Goal: Find specific page/section: Find specific page/section

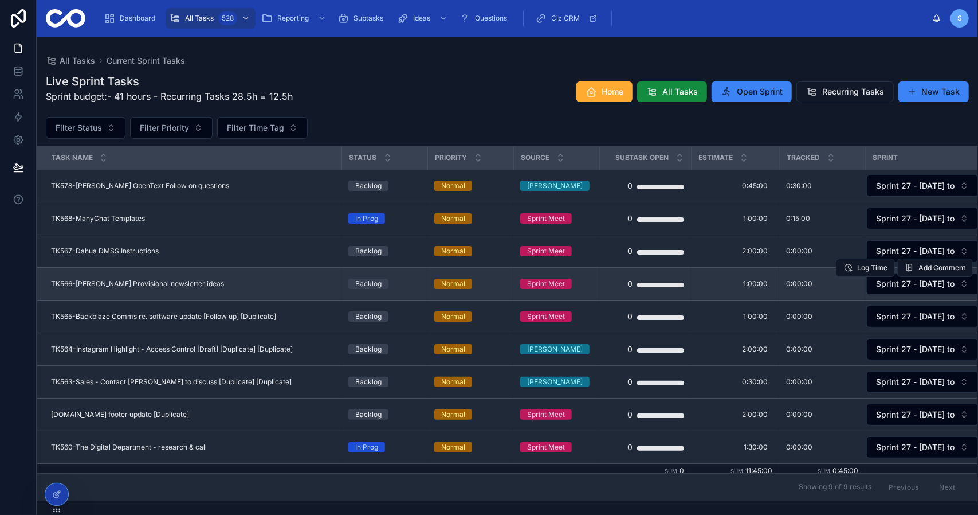
click at [205, 291] on td "TK566-Steve Caffeine Provisional newsletter ideas TK566-Steve Caffeine Provisio…" at bounding box center [189, 283] width 304 height 33
click at [205, 284] on span "TK566-Steve Caffeine Provisional newsletter ideas" at bounding box center [137, 283] width 173 height 9
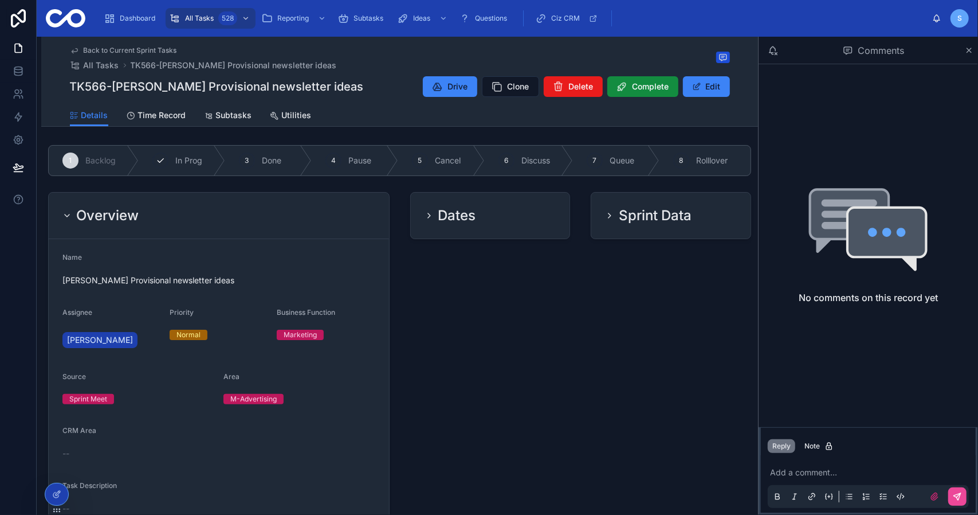
click at [190, 170] on div "2 In Prog" at bounding box center [182, 161] width 87 height 30
click at [210, 213] on div "Overview" at bounding box center [218, 215] width 313 height 18
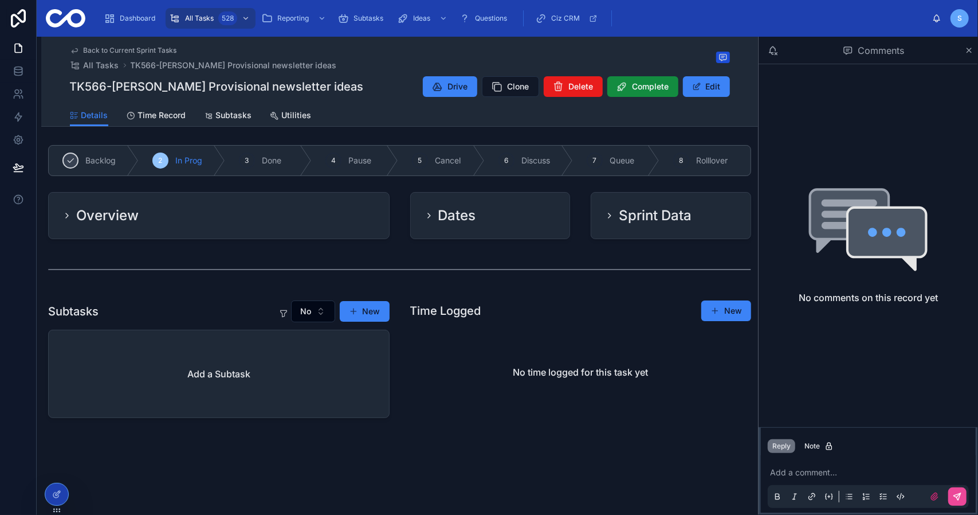
click at [147, 52] on span "Back to Current Sprint Tasks" at bounding box center [130, 50] width 93 height 9
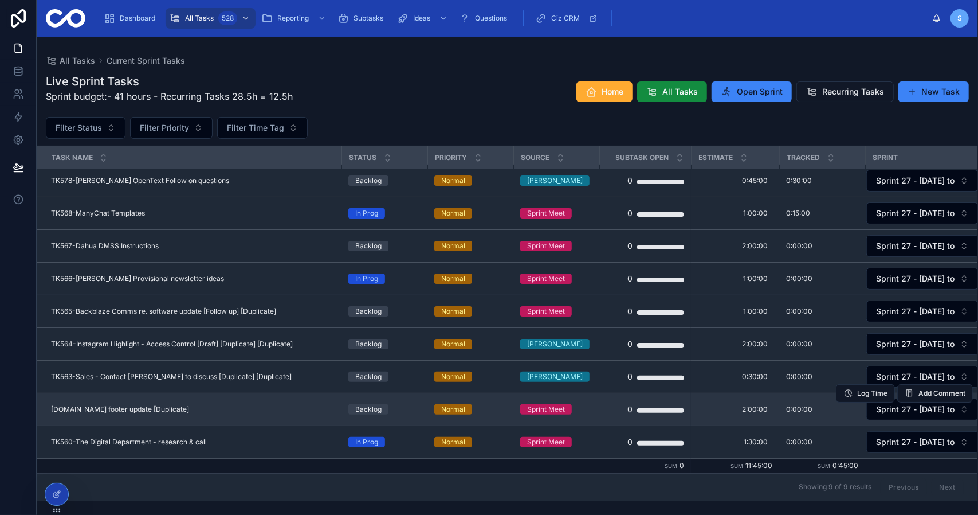
scroll to position [7, 0]
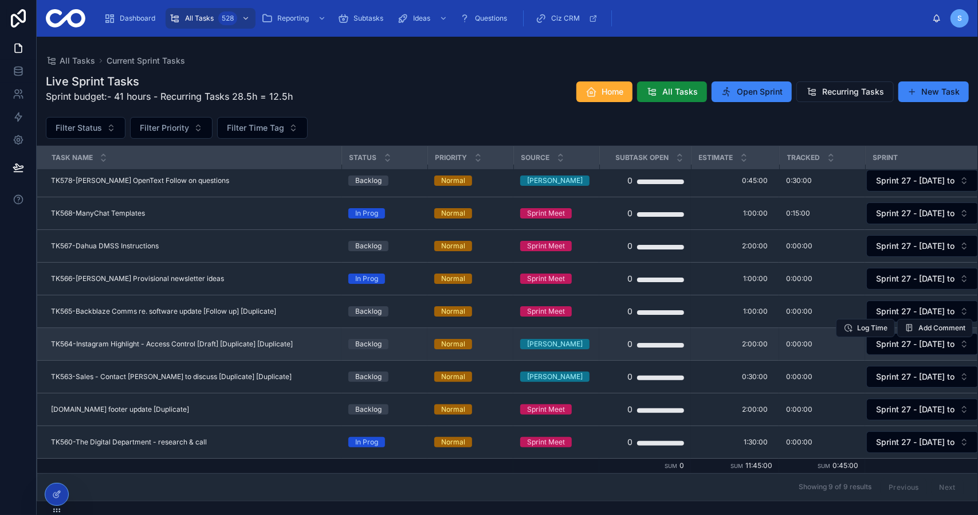
click at [249, 341] on span "TK564-Instagram Highlight - Access Control [Draft] [Duplicate] [Duplicate]" at bounding box center [172, 343] width 242 height 9
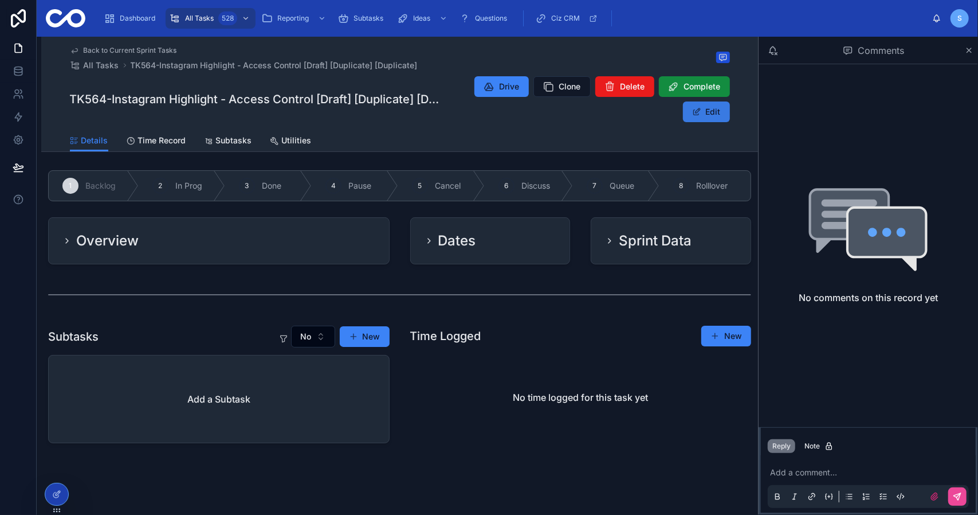
click at [709, 111] on button "Edit" at bounding box center [706, 111] width 47 height 21
click at [259, 244] on div "Overview" at bounding box center [218, 241] width 313 height 18
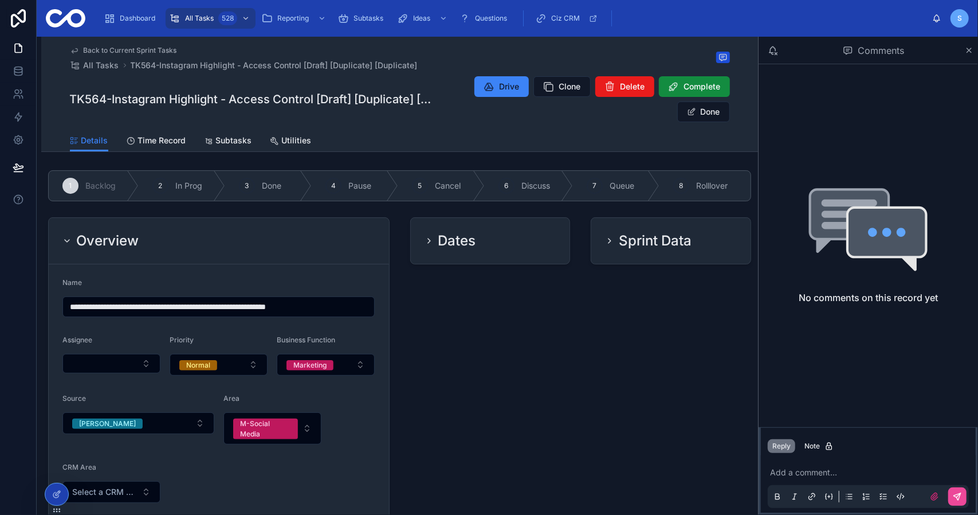
click at [255, 306] on input "**********" at bounding box center [218, 307] width 311 height 16
drag, startPoint x: 241, startPoint y: 306, endPoint x: 321, endPoint y: 300, distance: 79.9
click at [321, 300] on input "**********" at bounding box center [218, 307] width 311 height 16
type input "**********"
click at [426, 341] on div "Dates" at bounding box center [491, 472] width 174 height 519
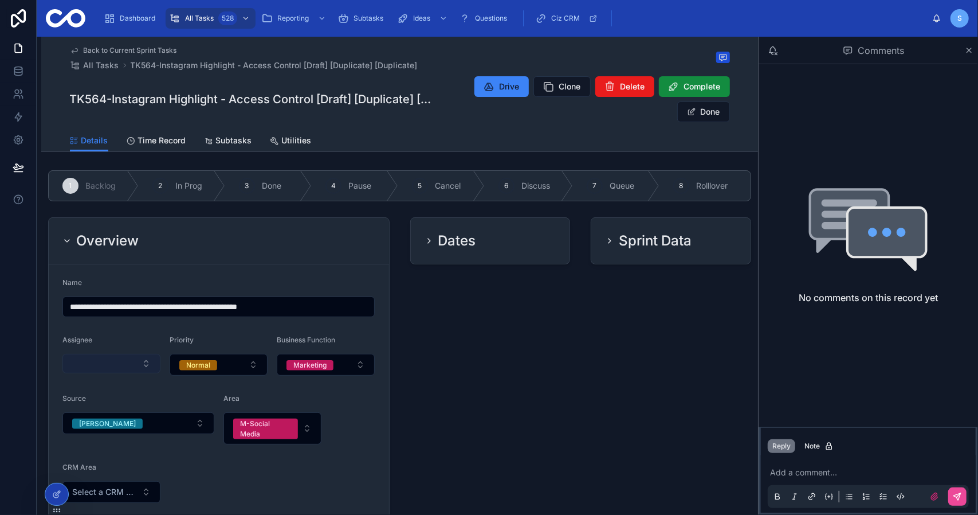
click at [122, 363] on button "Select Button" at bounding box center [111, 363] width 98 height 19
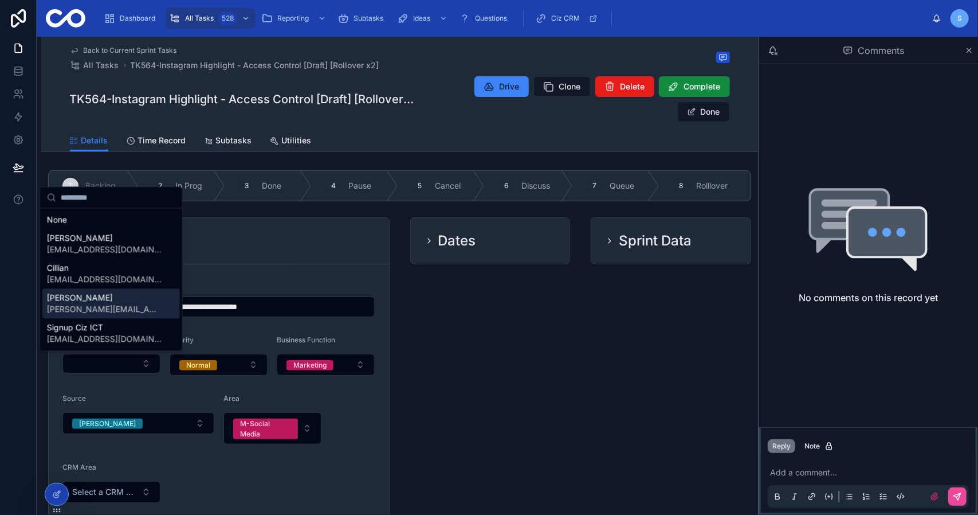
click at [120, 307] on div "Simon simon@cizict.com" at bounding box center [111, 303] width 138 height 30
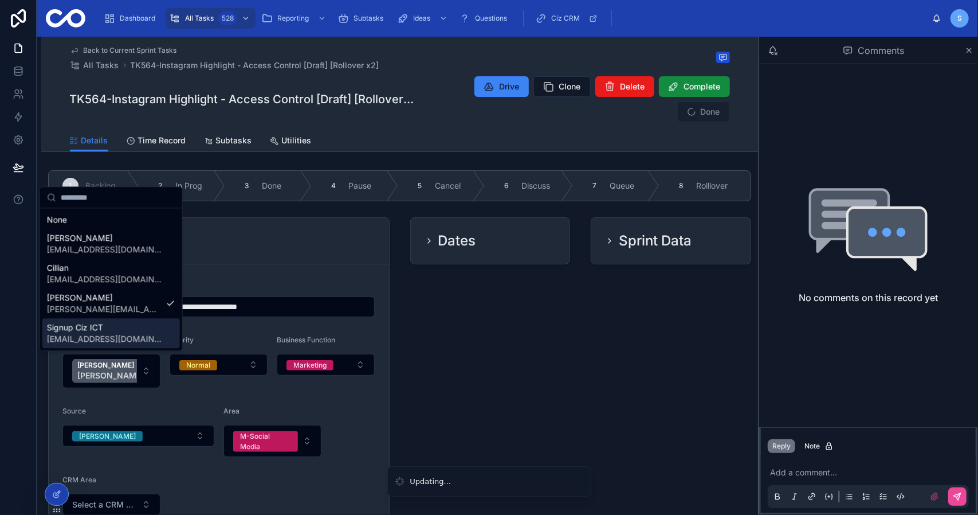
click at [498, 349] on div "Dates" at bounding box center [491, 478] width 174 height 531
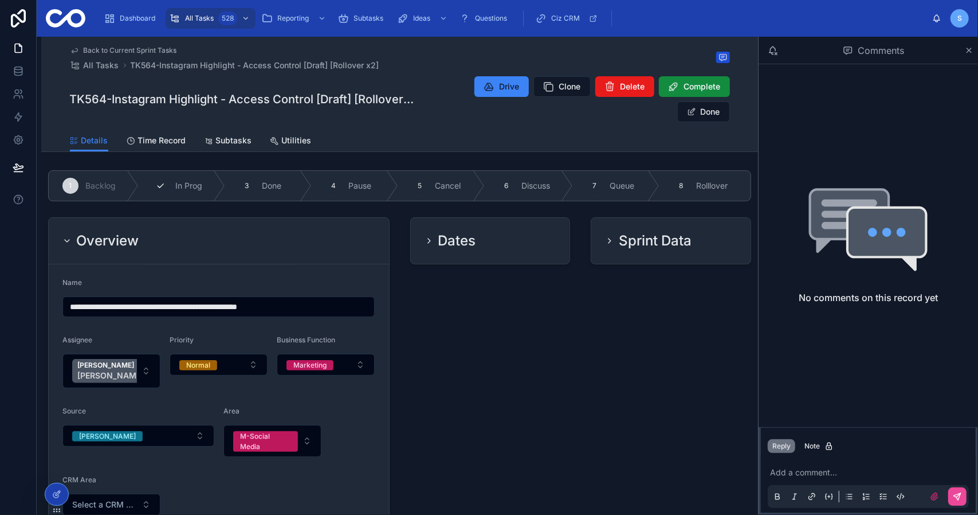
click at [197, 182] on span "In Prog" at bounding box center [188, 185] width 27 height 11
drag, startPoint x: 260, startPoint y: 230, endPoint x: 316, endPoint y: 234, distance: 56.4
click at [261, 230] on div "Overview" at bounding box center [219, 241] width 340 height 46
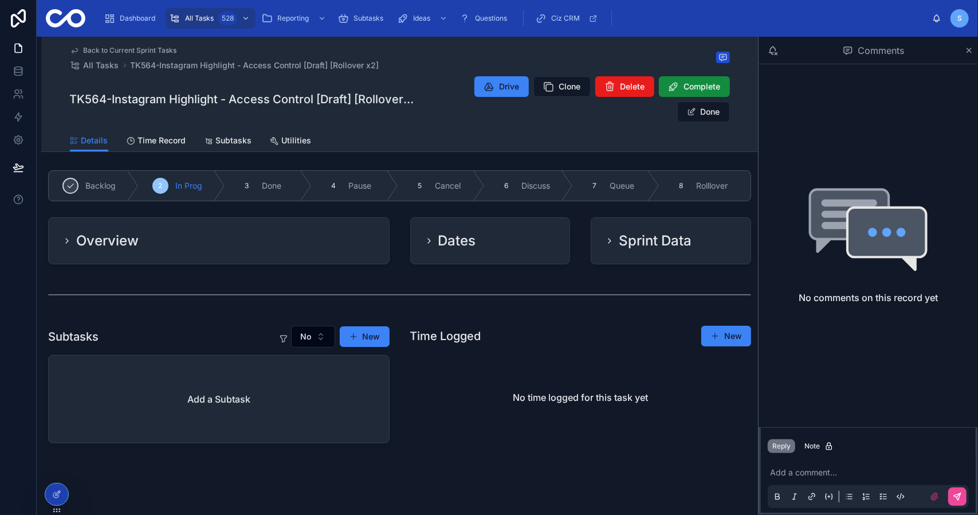
click at [450, 237] on h2 "Dates" at bounding box center [458, 241] width 38 height 18
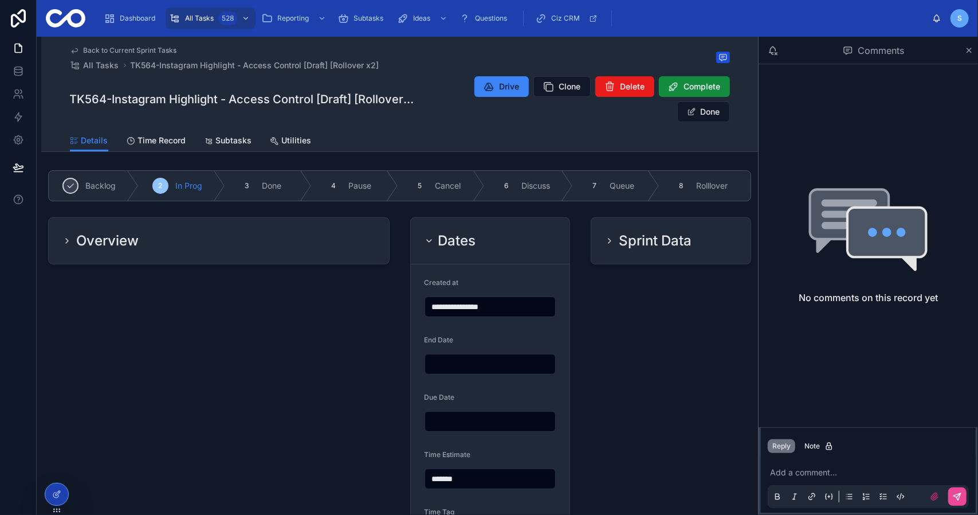
click at [641, 238] on h2 "Sprint Data" at bounding box center [655, 241] width 73 height 18
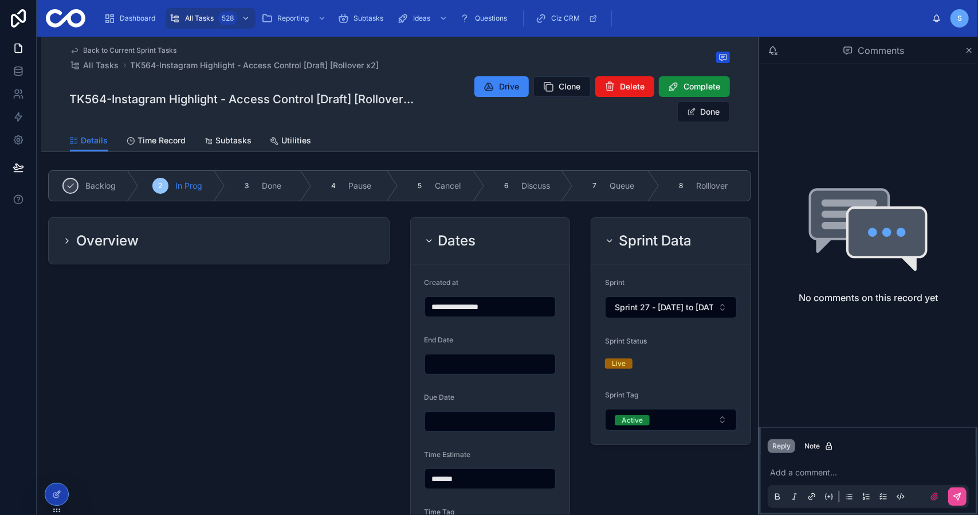
click at [641, 238] on h2 "Sprint Data" at bounding box center [655, 241] width 73 height 18
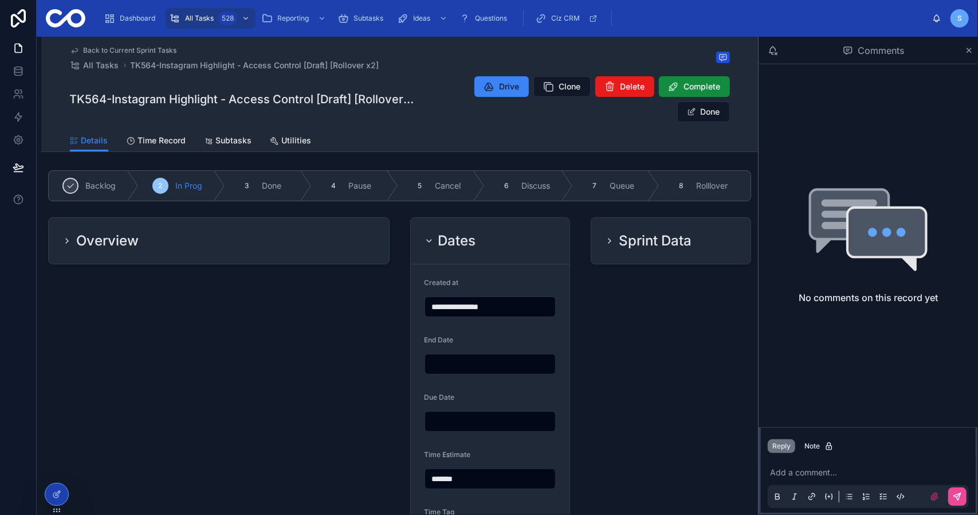
click at [486, 233] on div "Dates" at bounding box center [491, 241] width 132 height 18
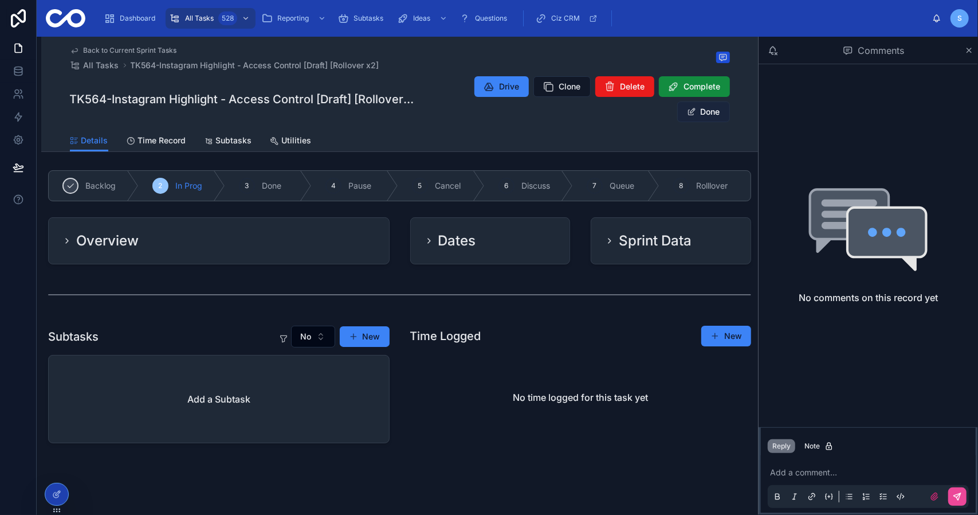
click at [692, 111] on span at bounding box center [691, 111] width 9 height 9
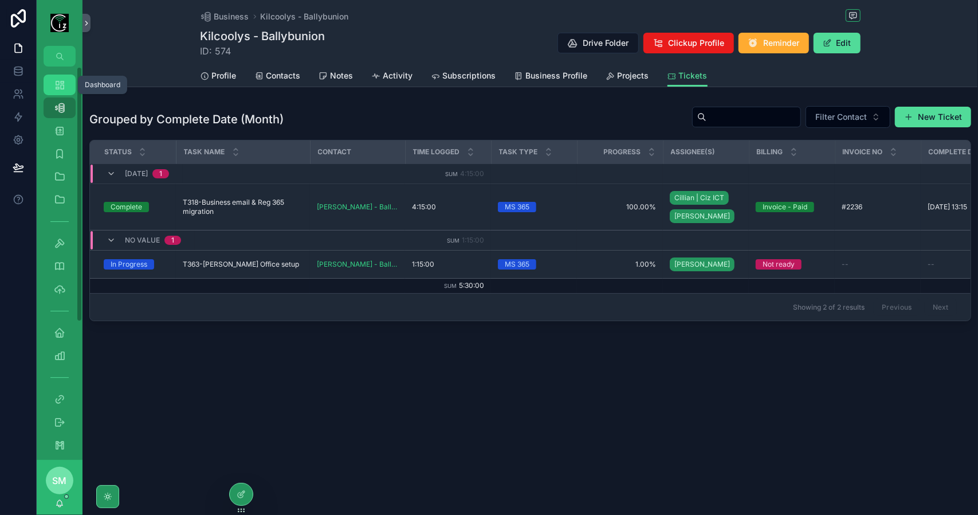
click at [62, 89] on icon "scrollable content" at bounding box center [59, 84] width 11 height 11
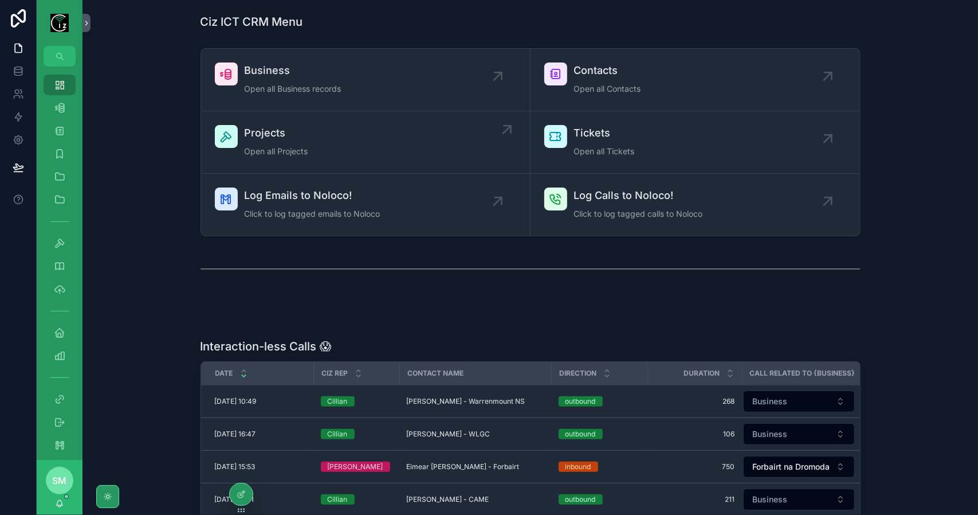
click at [326, 148] on div "Projects Open all Projects" at bounding box center [366, 142] width 302 height 34
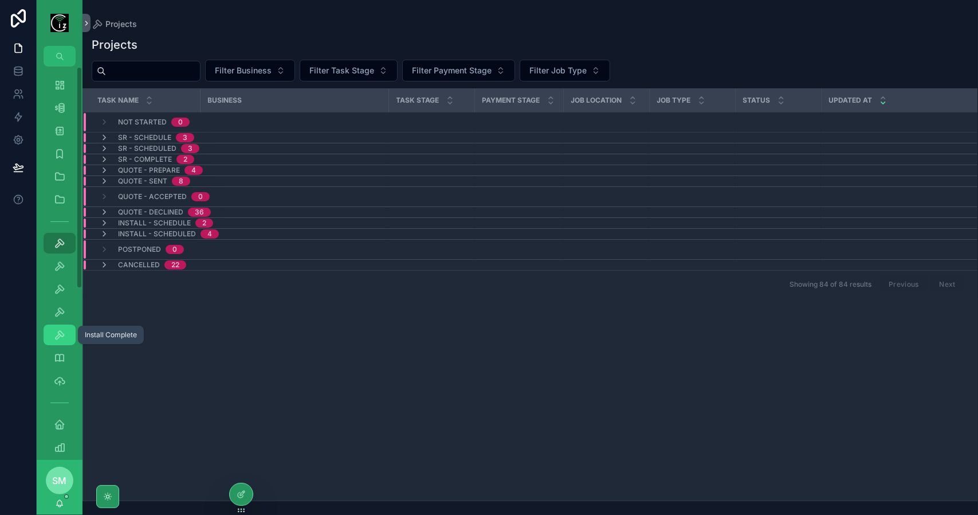
click at [57, 340] on icon "scrollable content" at bounding box center [59, 334] width 11 height 11
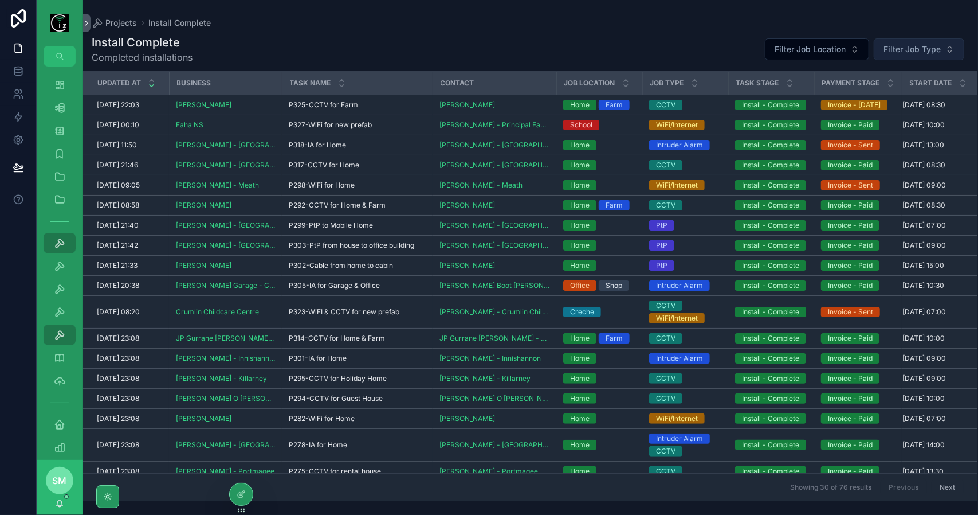
click at [917, 54] on span "Filter Job Type" at bounding box center [912, 49] width 57 height 11
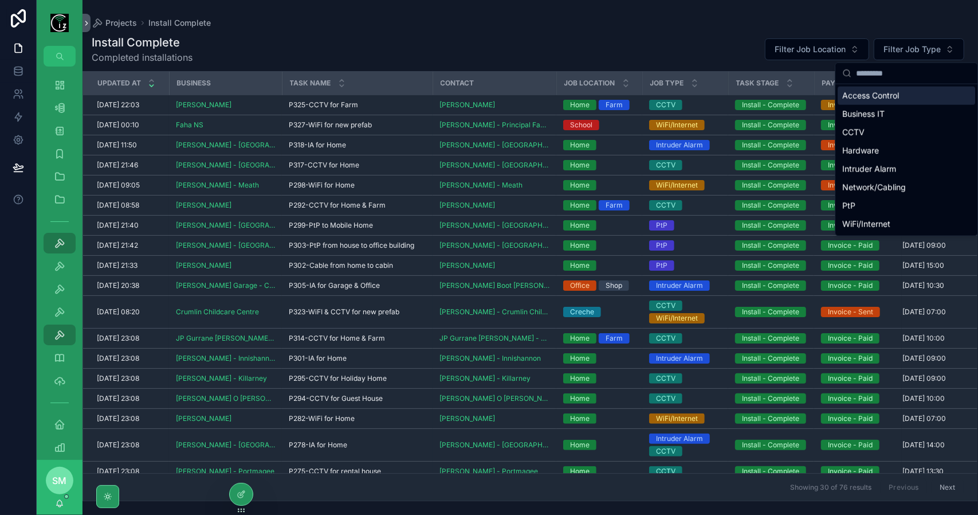
click at [891, 97] on div "Access Control" at bounding box center [907, 96] width 138 height 18
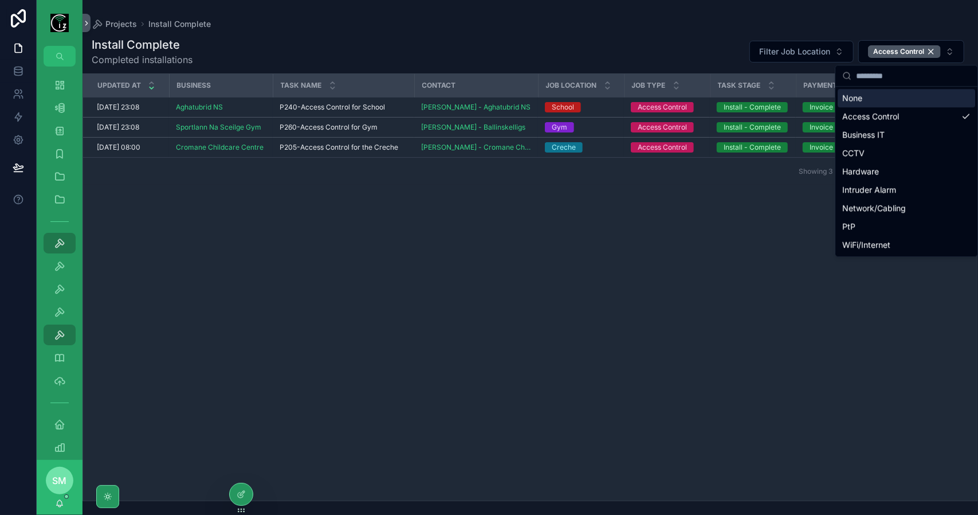
click at [527, 29] on div "Projects Install Complete" at bounding box center [531, 23] width 878 height 11
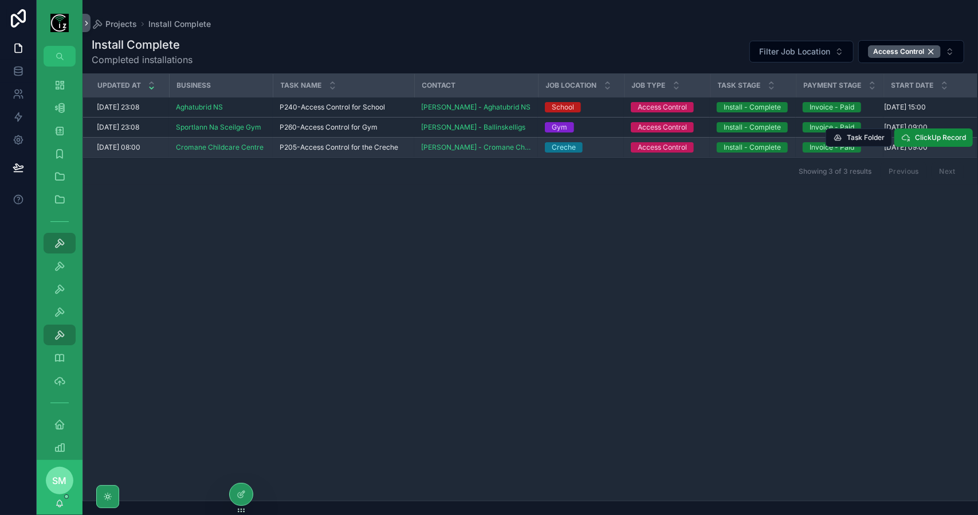
click at [361, 145] on span "P205-Access Control for the Creche" at bounding box center [339, 147] width 119 height 9
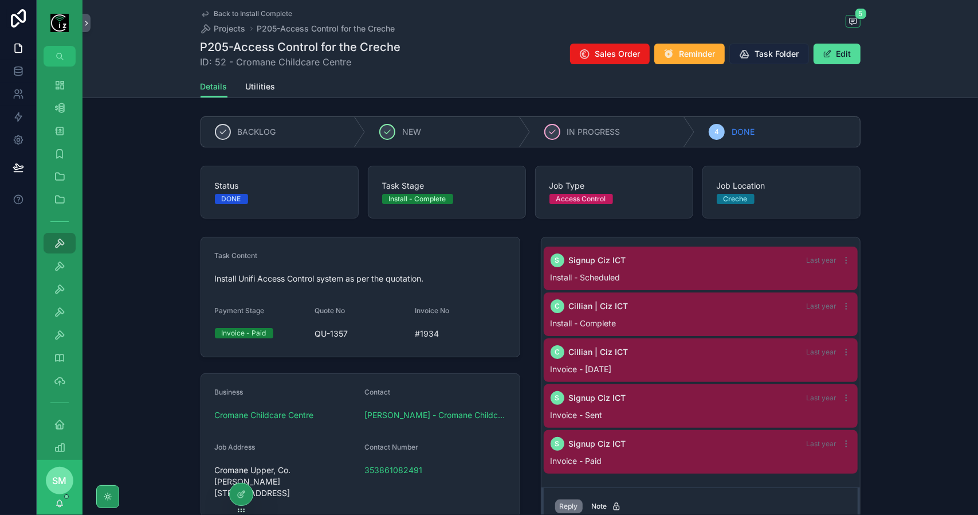
click at [770, 52] on span "Task Folder" at bounding box center [777, 53] width 44 height 11
click at [256, 13] on span "Back to Install Complete" at bounding box center [253, 13] width 79 height 9
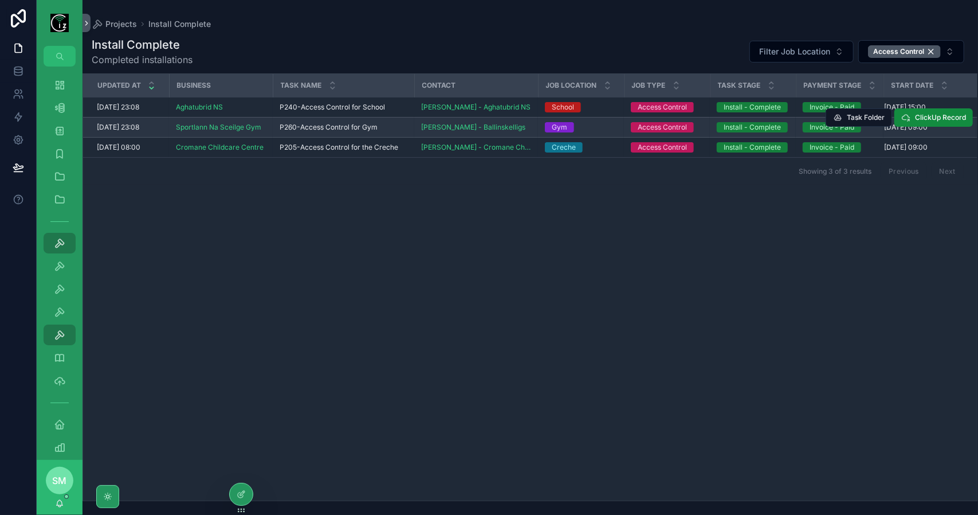
click at [367, 124] on span "P260-Access Control for Gym" at bounding box center [329, 127] width 98 height 9
